Goal: Task Accomplishment & Management: Complete application form

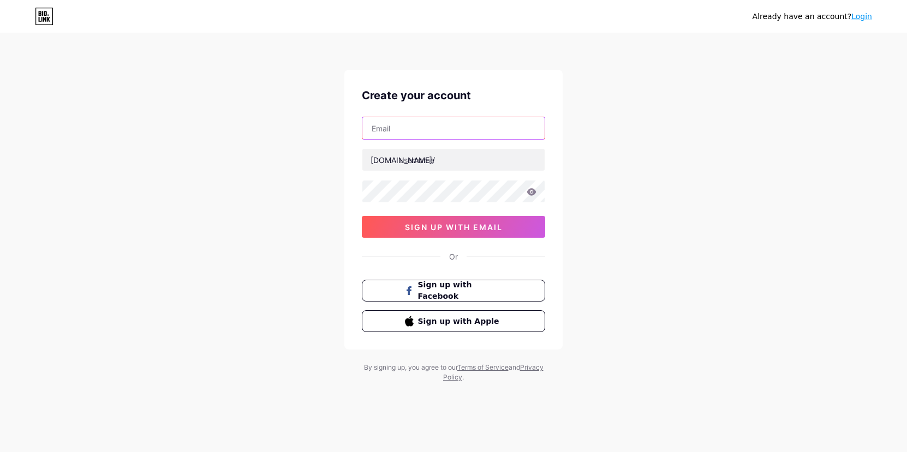
click at [435, 132] on input "text" at bounding box center [453, 128] width 182 height 22
type input "[EMAIL_ADDRESS][DOMAIN_NAME]"
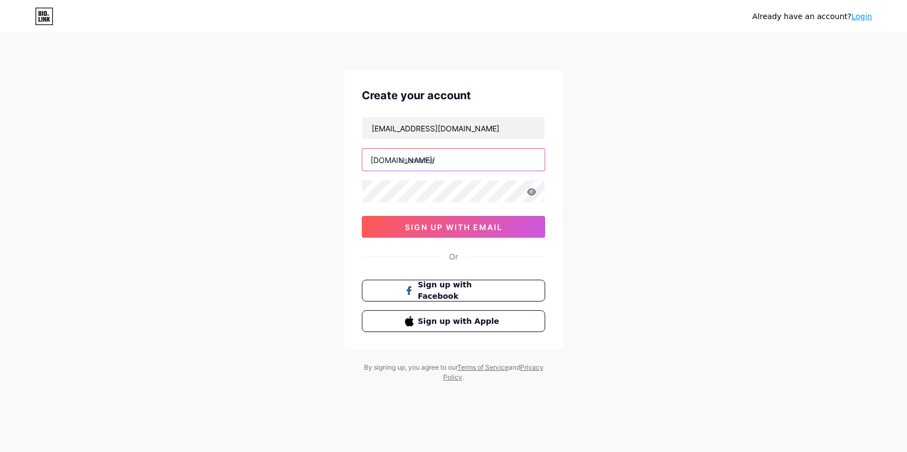
click at [439, 169] on input "text" at bounding box center [453, 160] width 182 height 22
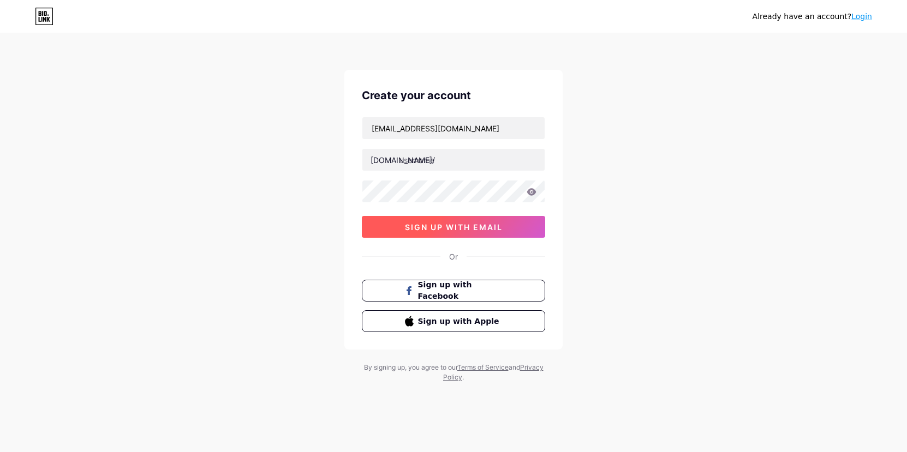
click at [444, 231] on span "sign up with email" at bounding box center [454, 227] width 98 height 9
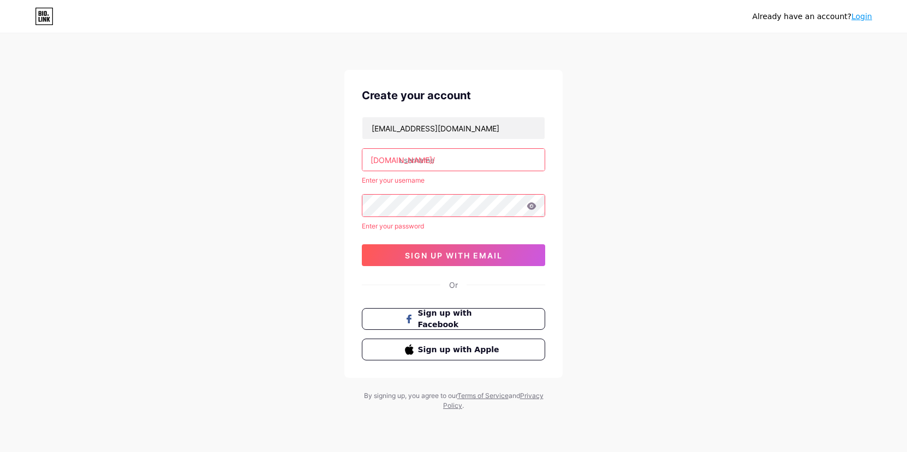
click at [427, 167] on input "text" at bounding box center [453, 160] width 182 height 22
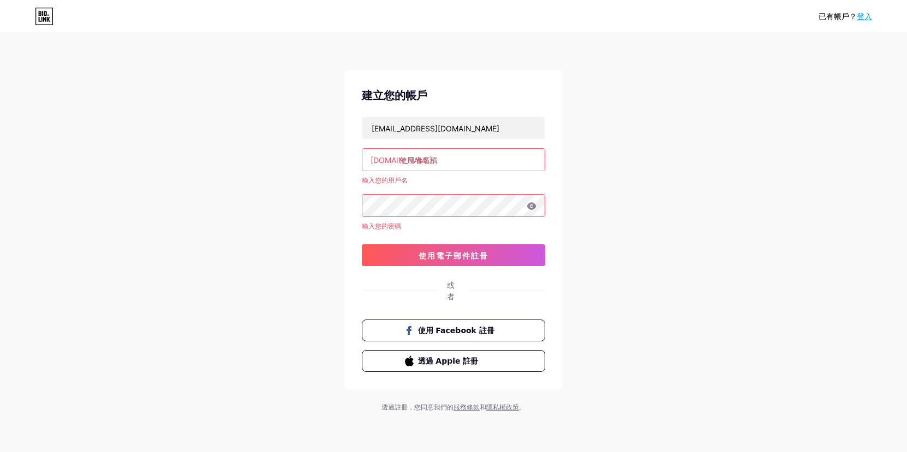
click at [451, 159] on input "text" at bounding box center [453, 160] width 182 height 22
click at [857, 20] on font "登入" at bounding box center [864, 16] width 15 height 9
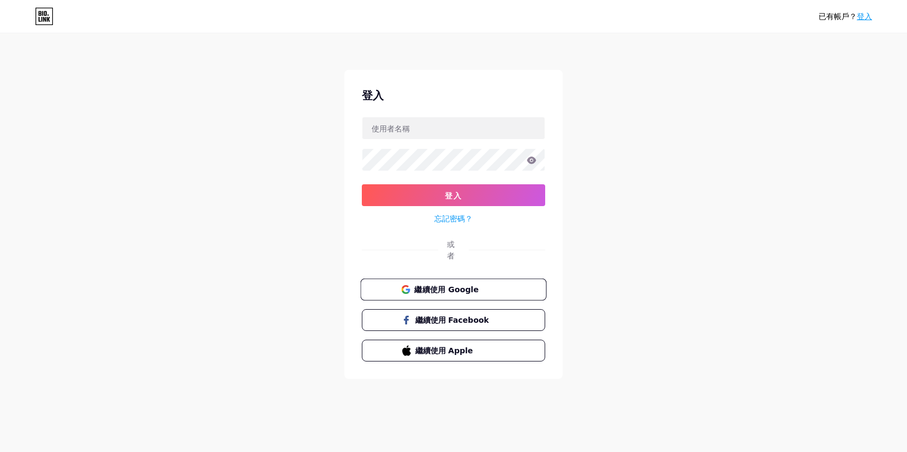
click at [511, 294] on button "繼續使用 Google" at bounding box center [453, 290] width 186 height 22
